Goal: Task Accomplishment & Management: Complete application form

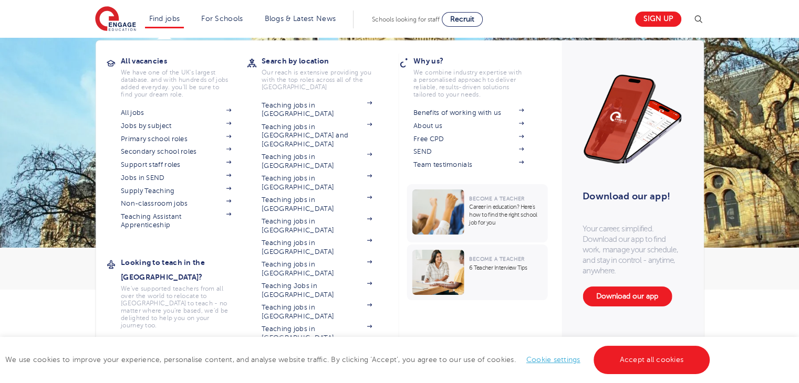
click at [151, 173] on section "All jobs Jobs by subject Primary school roles Secondary school roles Support st…" at bounding box center [184, 168] width 126 height 124
click at [231, 177] on span at bounding box center [223, 178] width 16 height 8
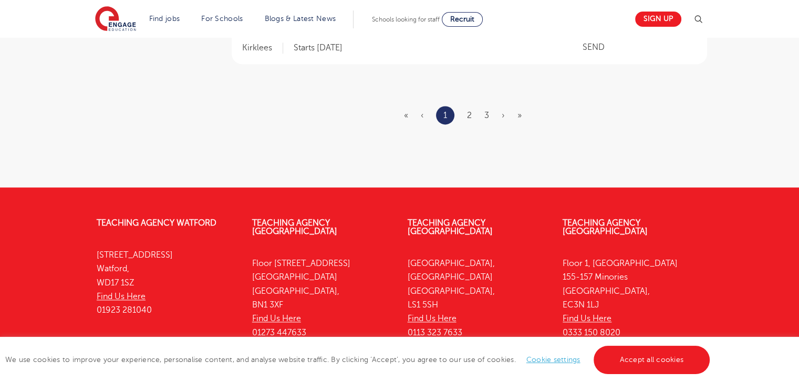
scroll to position [1470, 0]
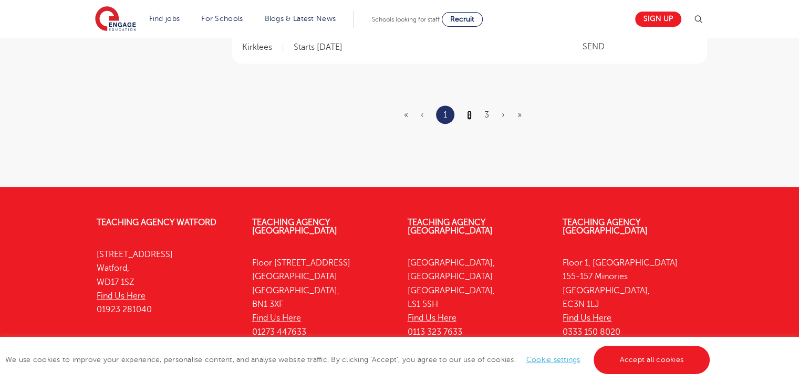
click at [470, 110] on link "2" at bounding box center [469, 114] width 5 height 9
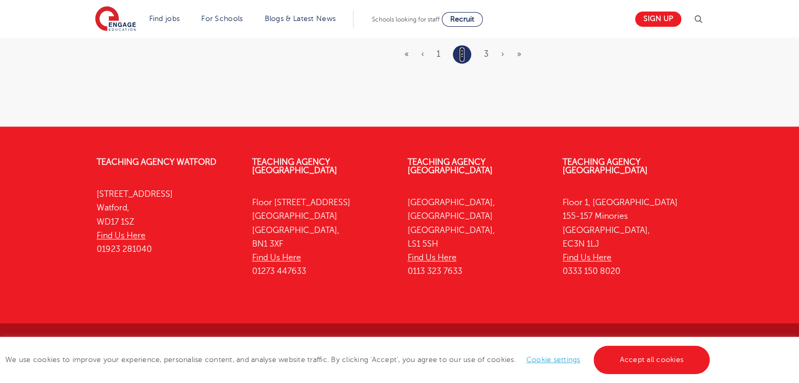
scroll to position [0, 0]
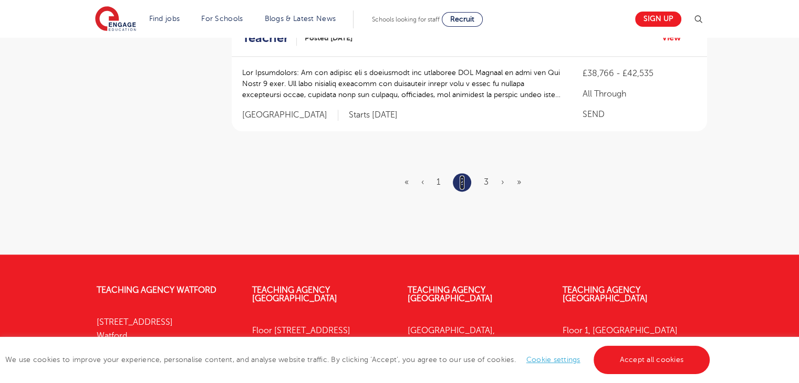
scroll to position [1344, 0]
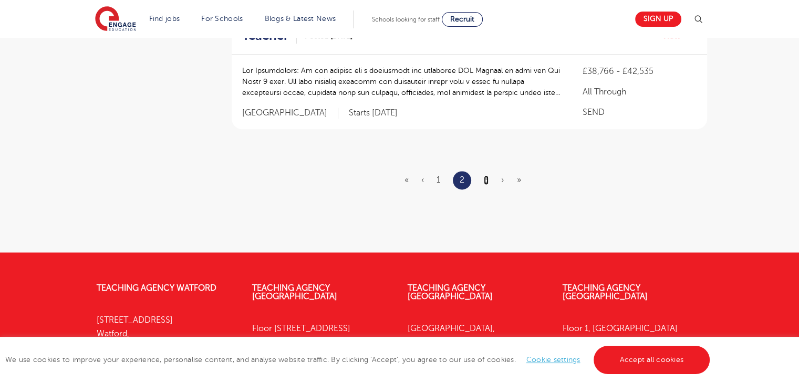
click at [485, 179] on link "3" at bounding box center [486, 179] width 5 height 9
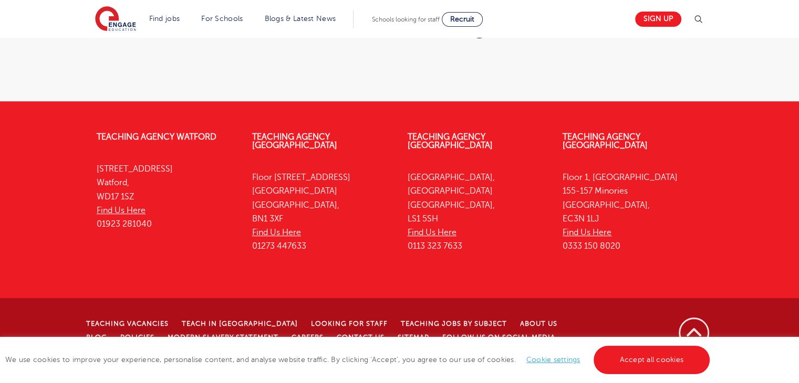
scroll to position [0, 0]
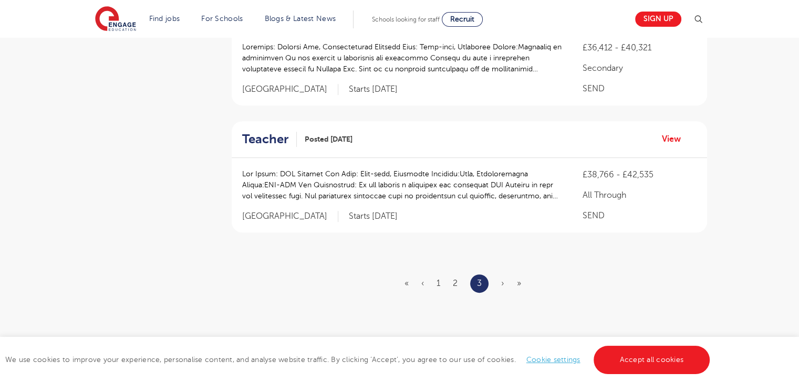
scroll to position [525, 0]
